Goal: Task Accomplishment & Management: Use online tool/utility

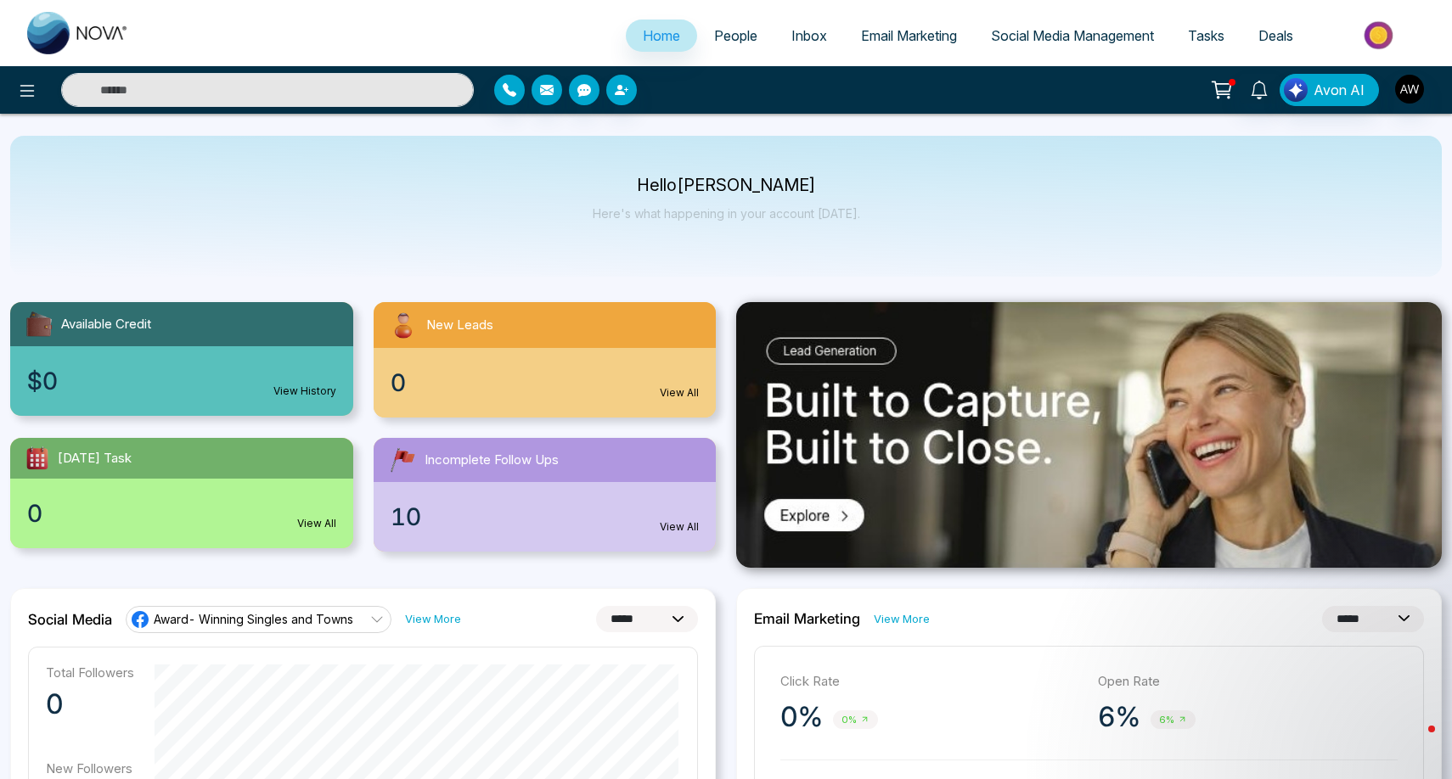
select select "*"
click at [880, 41] on span "Email Marketing" at bounding box center [909, 35] width 96 height 17
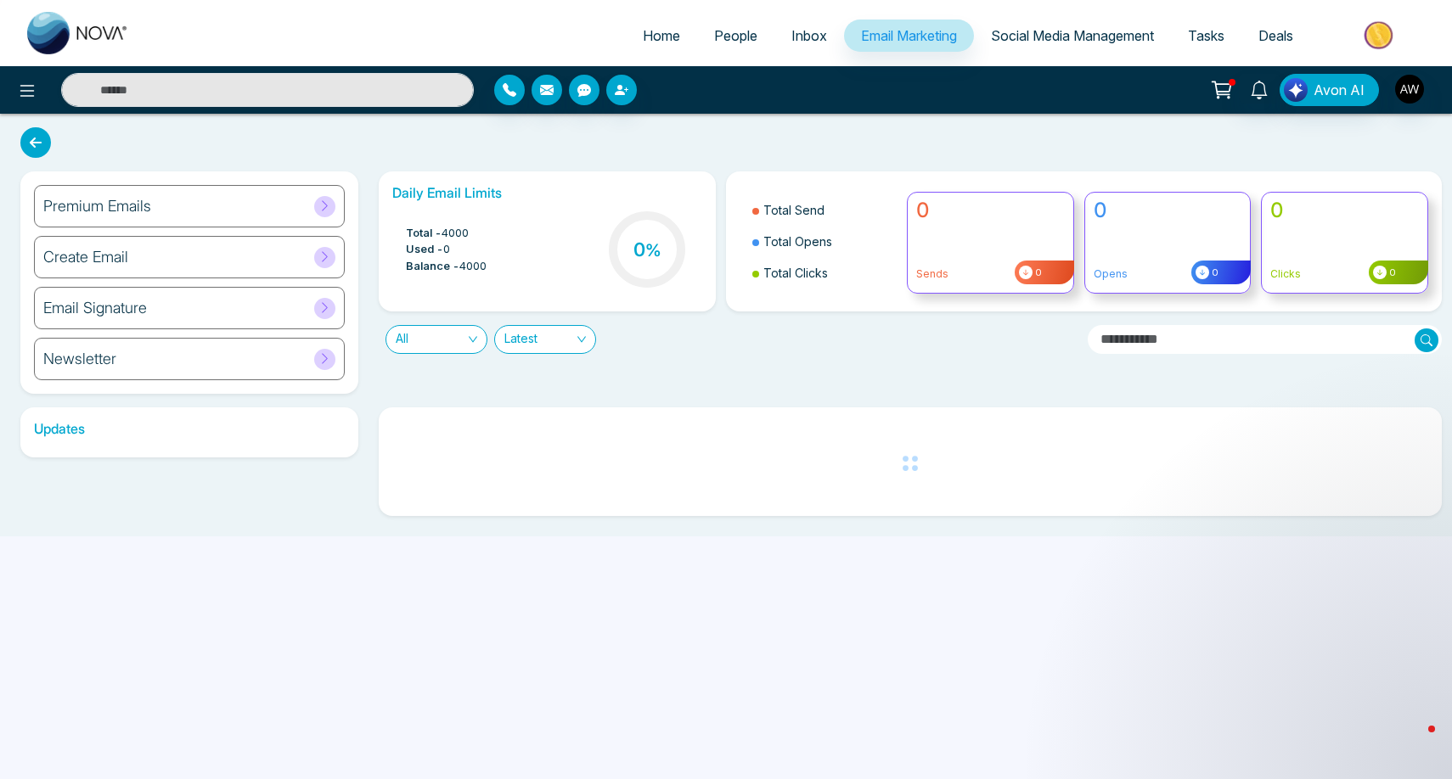
click at [235, 193] on div "Premium Emails" at bounding box center [189, 206] width 311 height 42
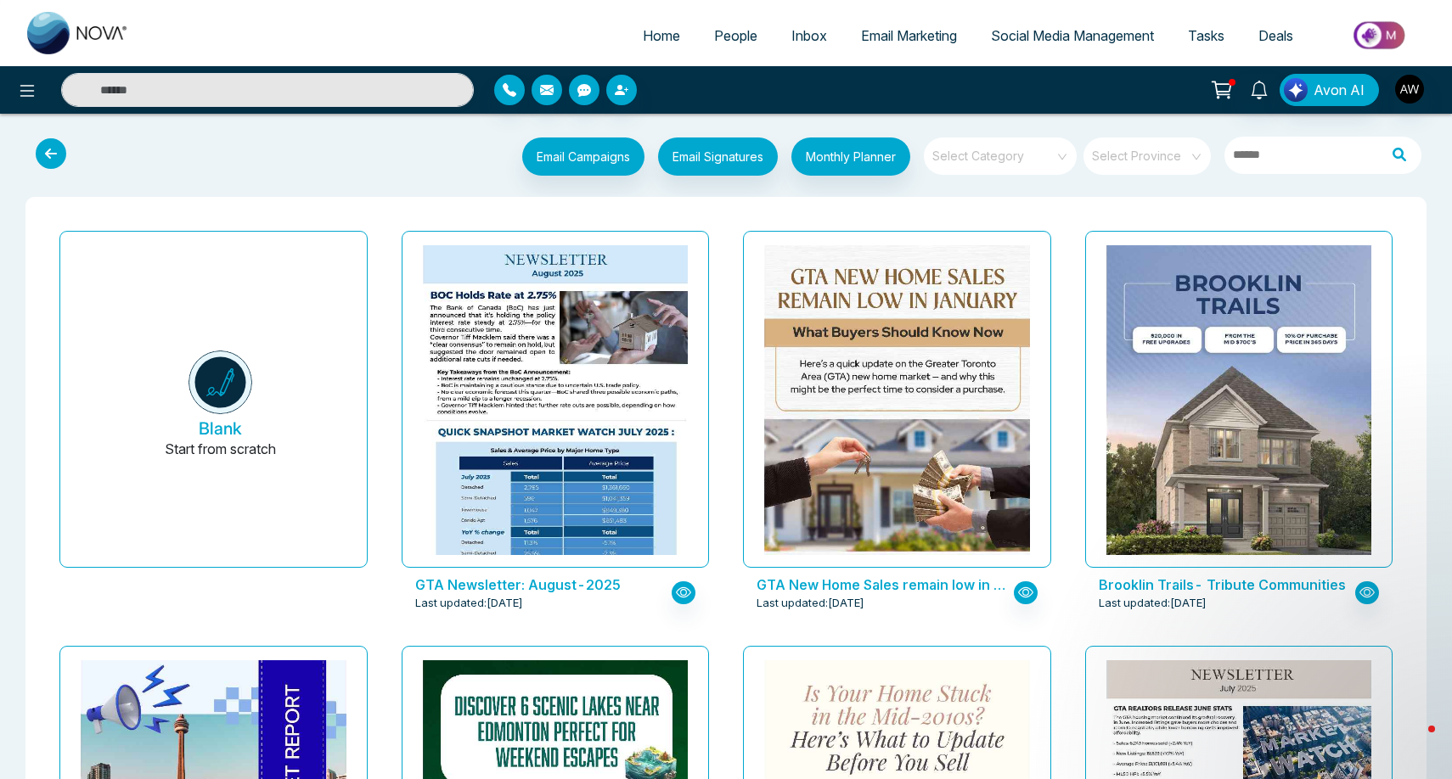
click at [901, 37] on span "Email Marketing" at bounding box center [909, 35] width 96 height 17
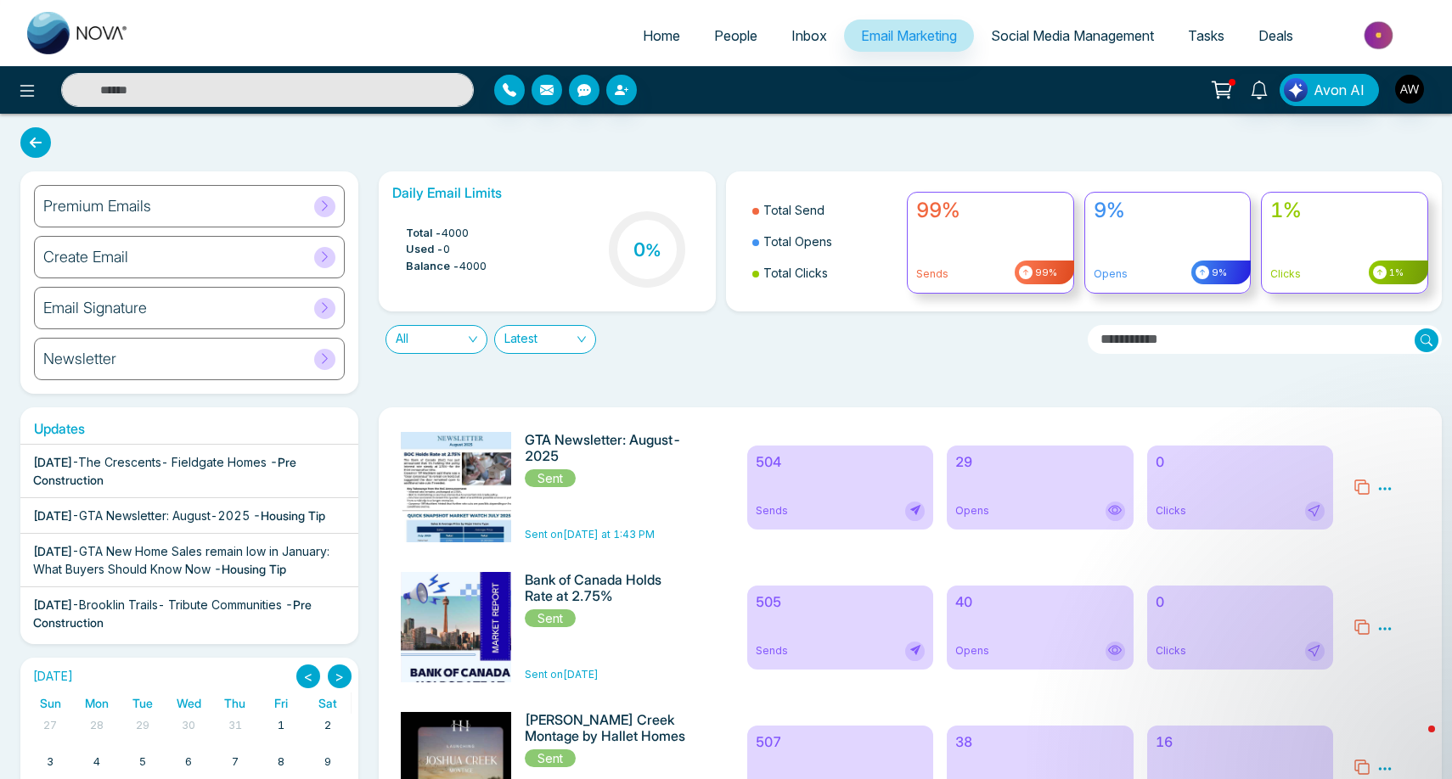
click at [329, 211] on icon at bounding box center [324, 206] width 13 height 13
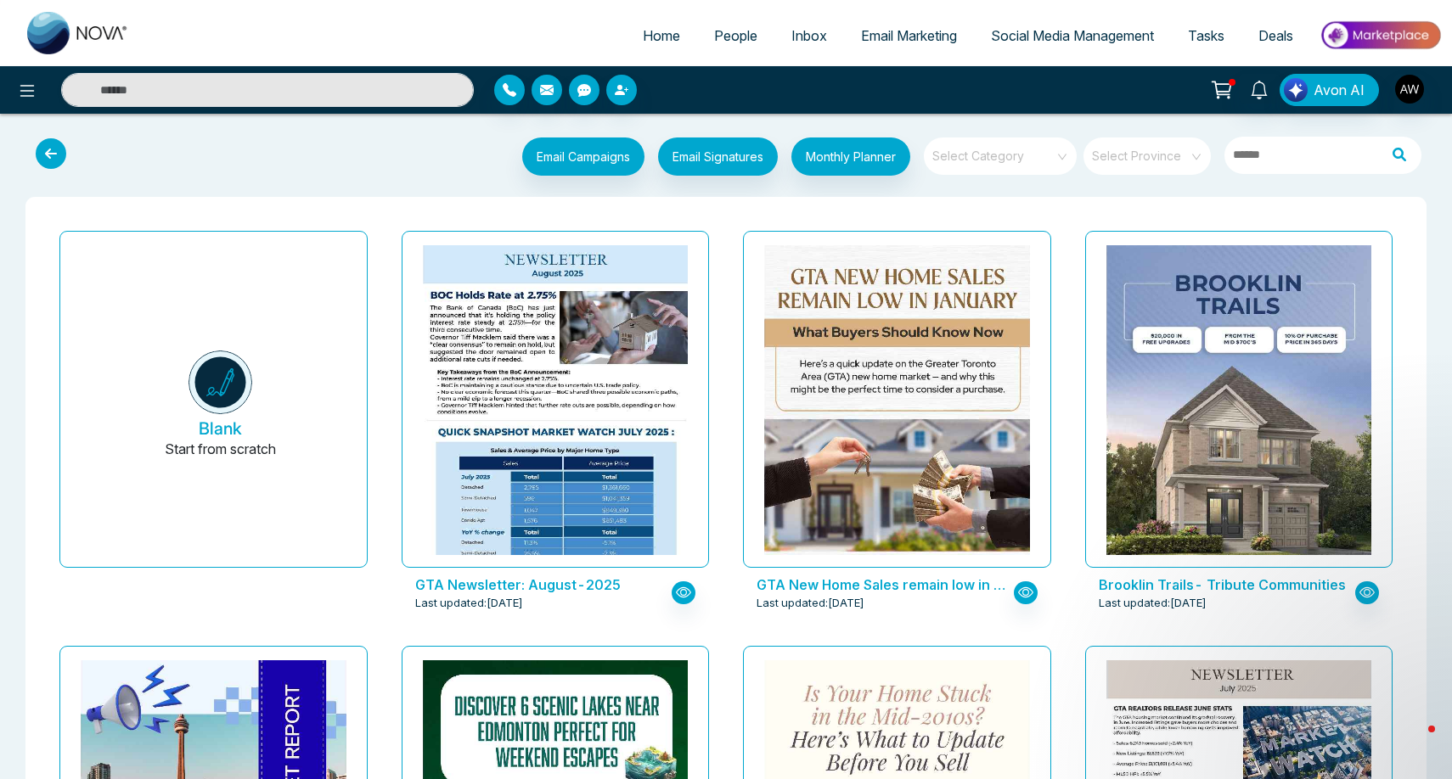
click at [1021, 172] on span at bounding box center [994, 156] width 122 height 37
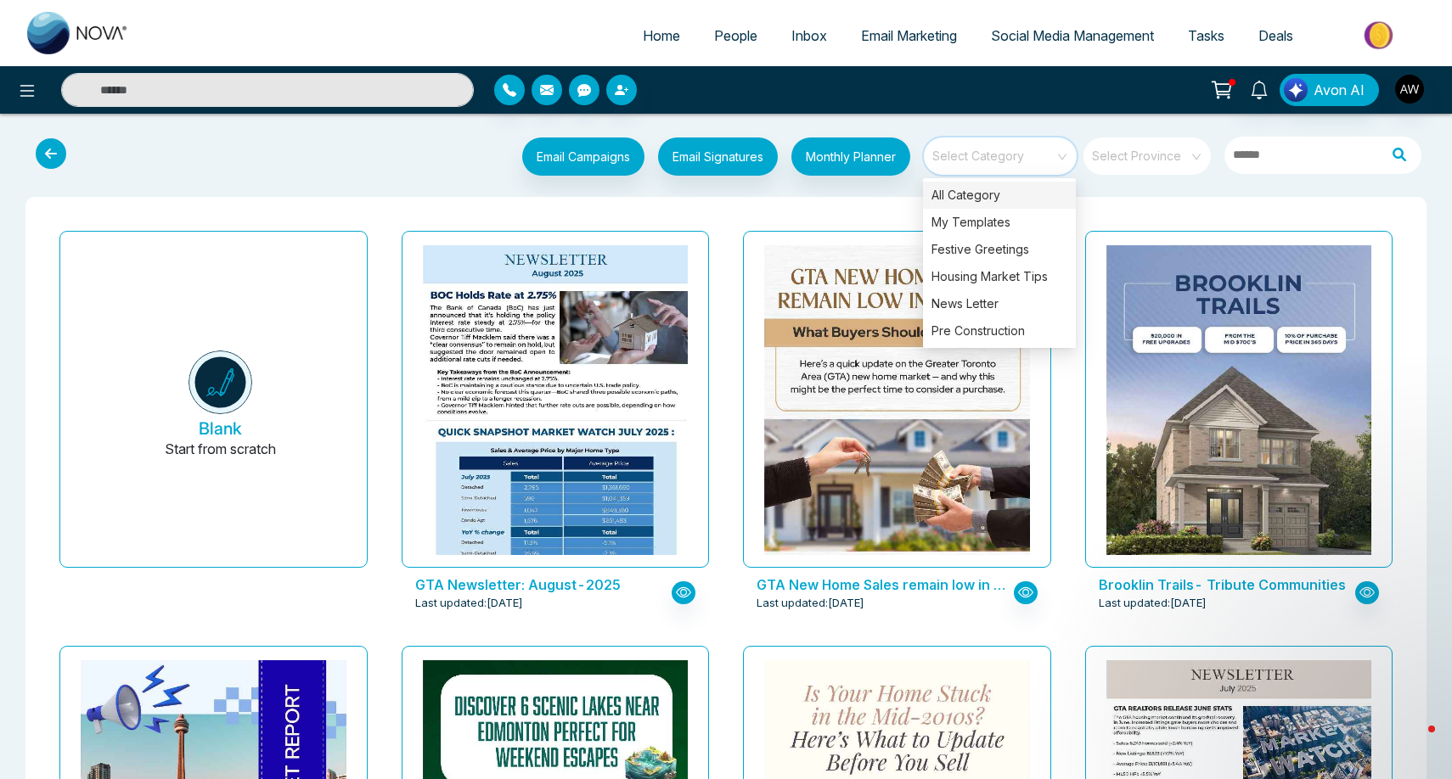
click at [1096, 183] on div "Email Campaigns Start from scratch? View my campaigns Email Signatures Monthly …" at bounding box center [726, 159] width 1425 height 56
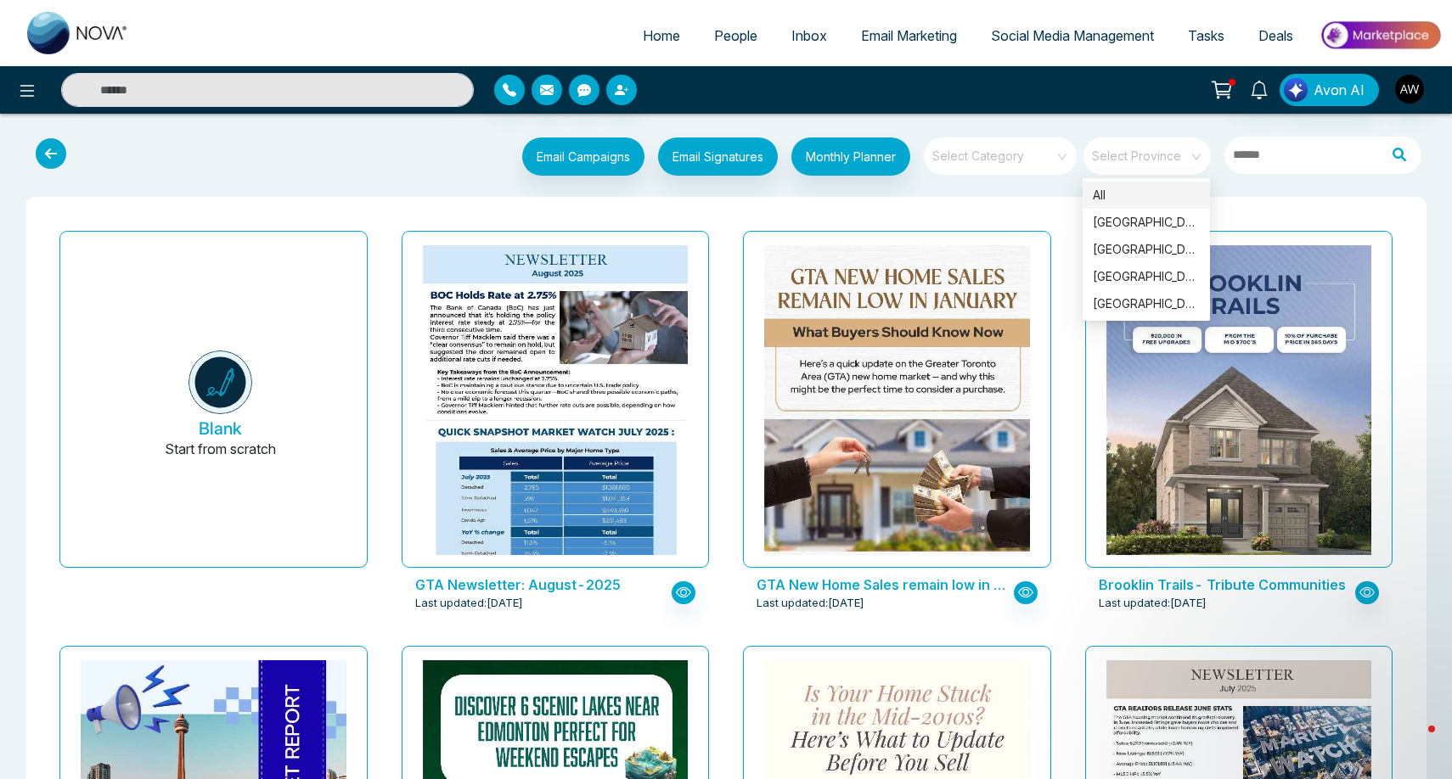
click at [1123, 168] on span at bounding box center [1141, 156] width 97 height 37
